Goal: Task Accomplishment & Management: Manage account settings

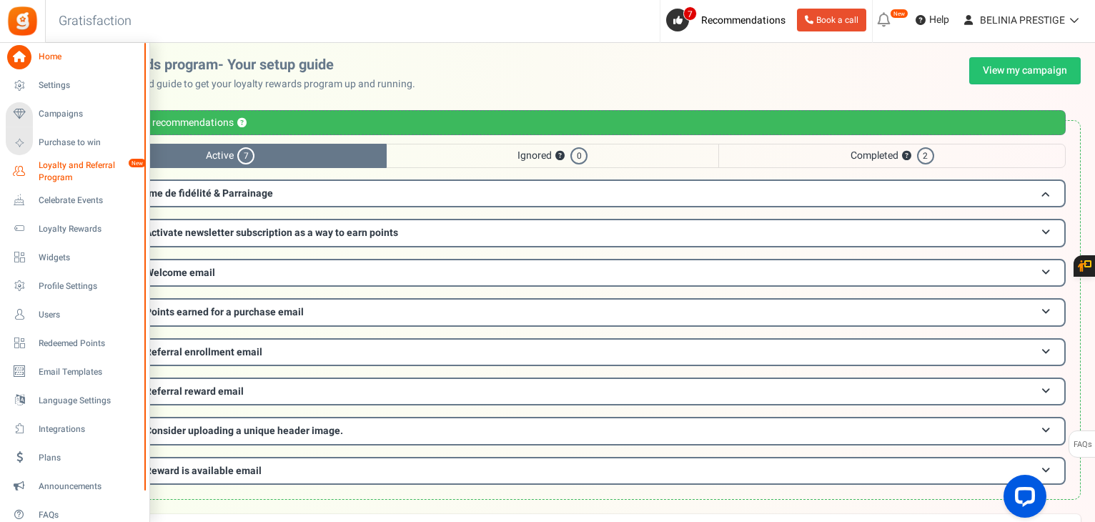
click at [64, 167] on span "Loyalty and Referral Program" at bounding box center [91, 171] width 104 height 24
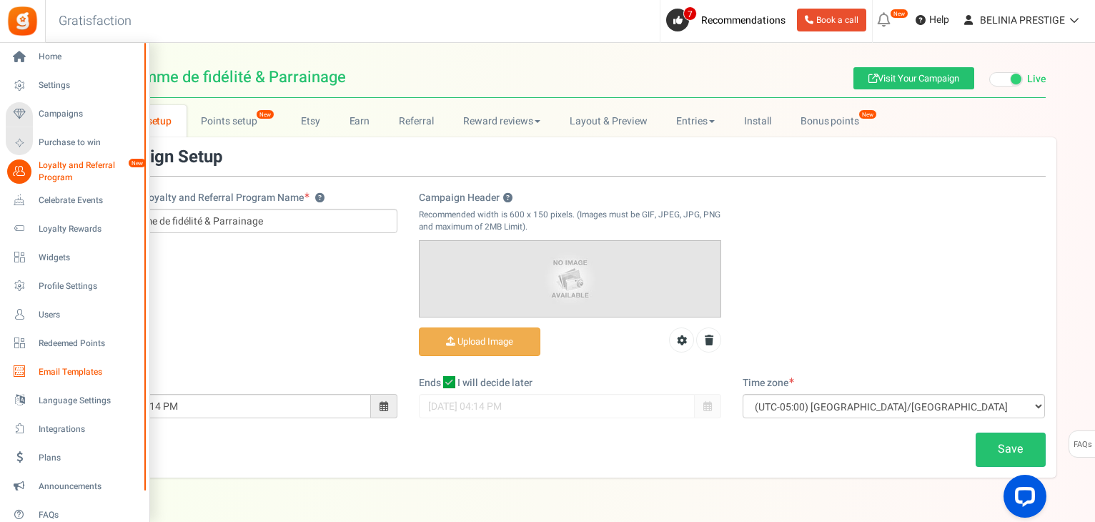
click at [69, 374] on span "Email Templates" at bounding box center [89, 372] width 100 height 12
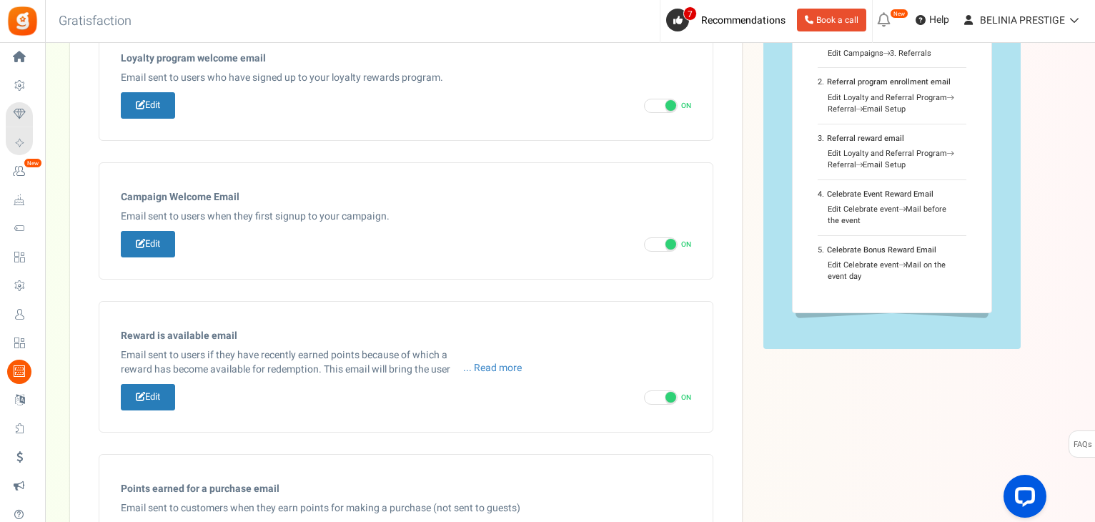
scroll to position [151, 0]
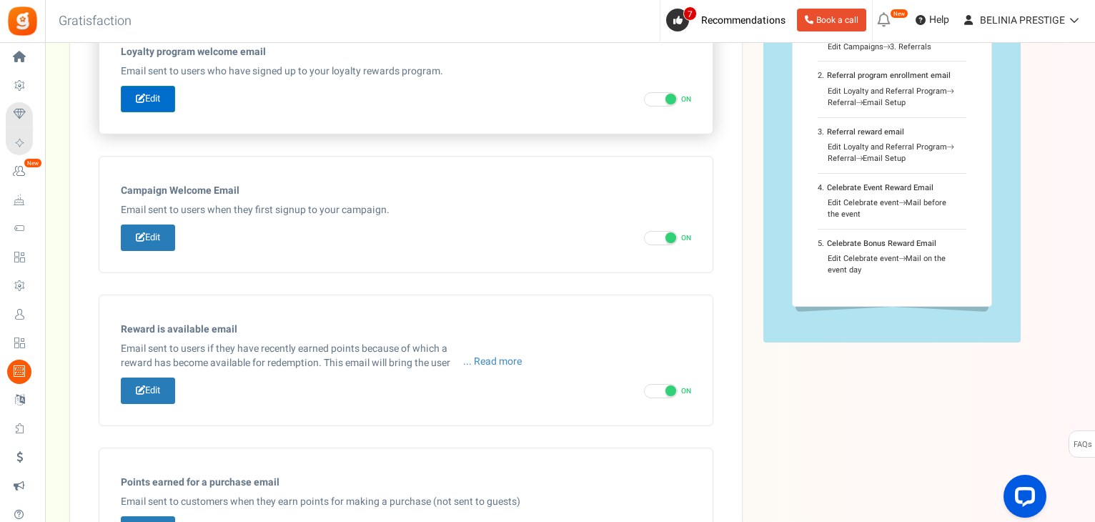
click at [157, 106] on link "Edit" at bounding box center [148, 99] width 54 height 26
type input "Bienvenue dans notre [[Loyalty Program Name]]"
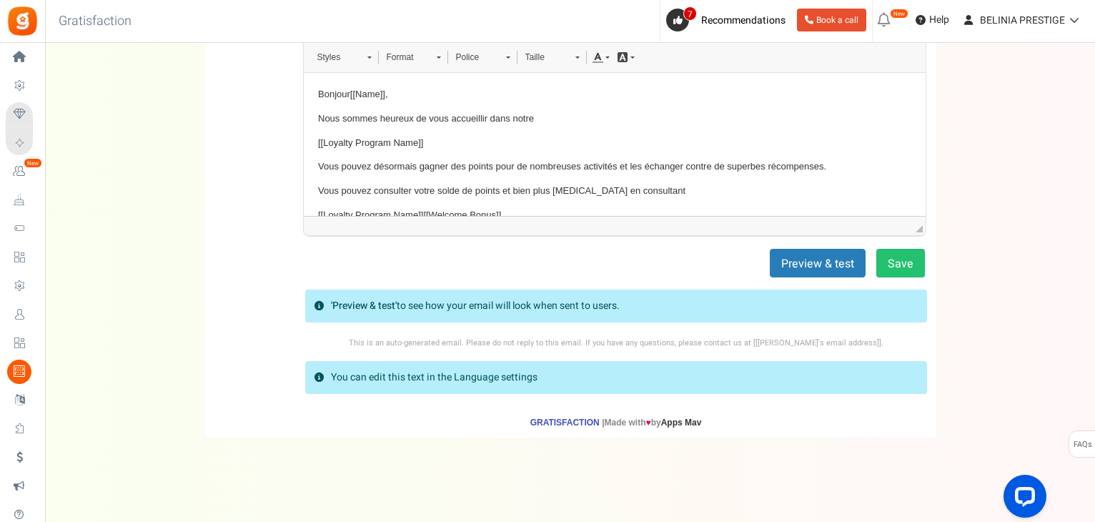
scroll to position [0, 0]
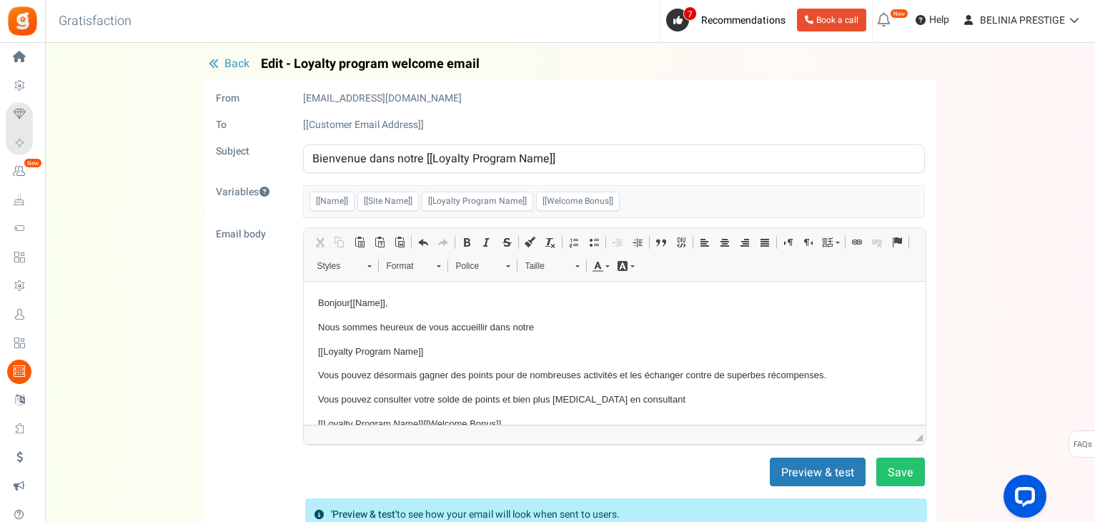
click at [229, 64] on span "Back" at bounding box center [236, 63] width 25 height 17
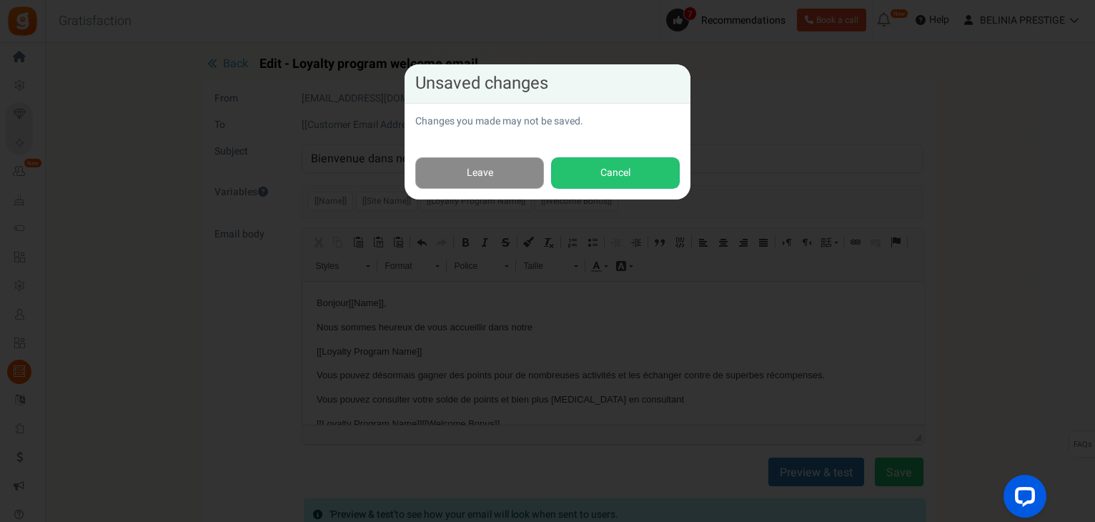
click at [480, 175] on link "Leave" at bounding box center [479, 173] width 129 height 32
